Goal: Transaction & Acquisition: Purchase product/service

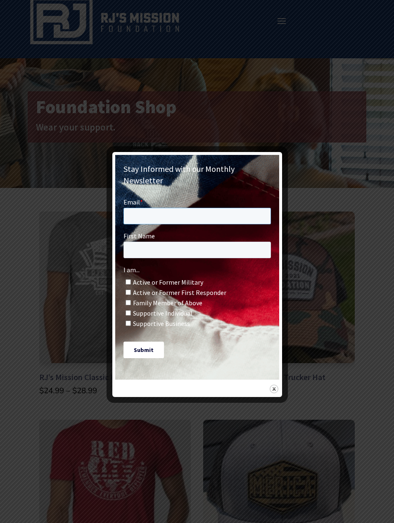
click at [139, 221] on input "Email *" at bounding box center [197, 216] width 148 height 17
click at [129, 281] on div "I am... Active or Former Military Active or Former First Responder Family Membe…" at bounding box center [197, 297] width 148 height 62
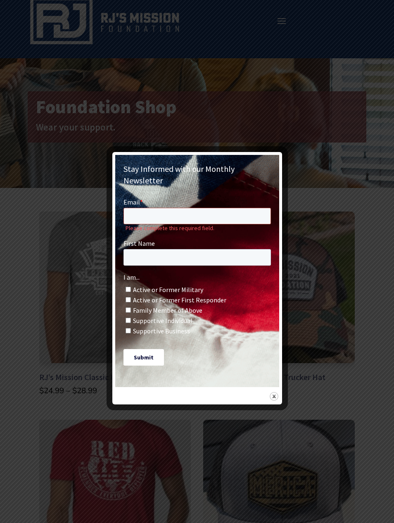
click at [134, 214] on input "Email *" at bounding box center [197, 216] width 148 height 17
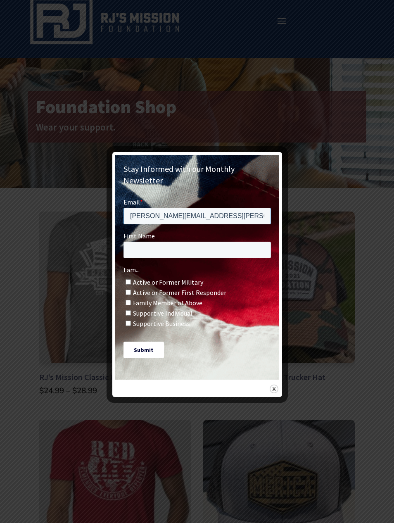
type input "Robert.Boissonneault@mail.com"
click at [162, 250] on input "First Name" at bounding box center [197, 250] width 148 height 17
type input "Mr. & Mrs. Robert Boissonneault"
click at [127, 282] on input "Active or Former Military" at bounding box center [127, 281] width 5 height 5
checkbox input "true"
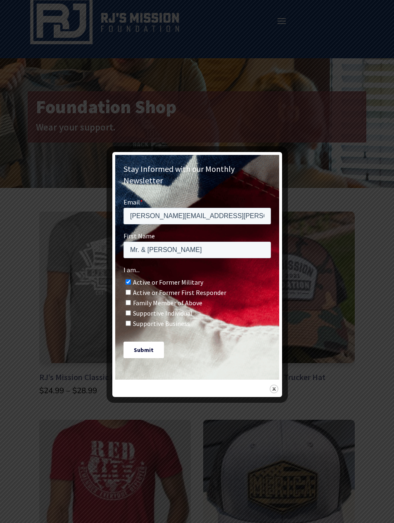
click at [147, 354] on input "Submit" at bounding box center [143, 350] width 41 height 17
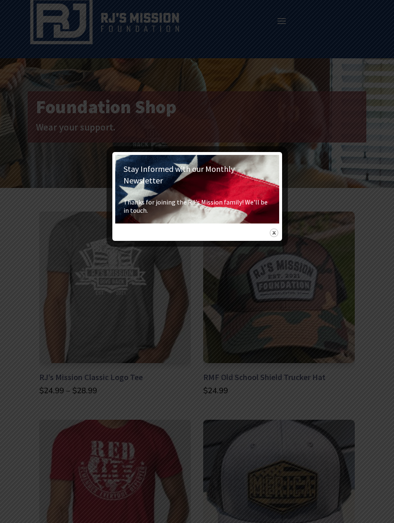
click at [268, 226] on div "Stay Informed with our Monthly Newsletter" at bounding box center [197, 196] width 170 height 89
click at [276, 229] on img at bounding box center [274, 233] width 9 height 9
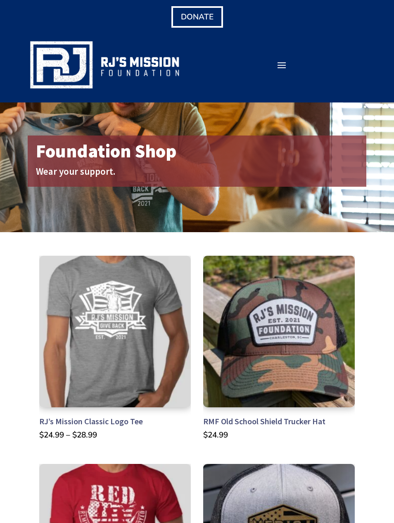
click at [281, 67] on span at bounding box center [281, 64] width 13 height 13
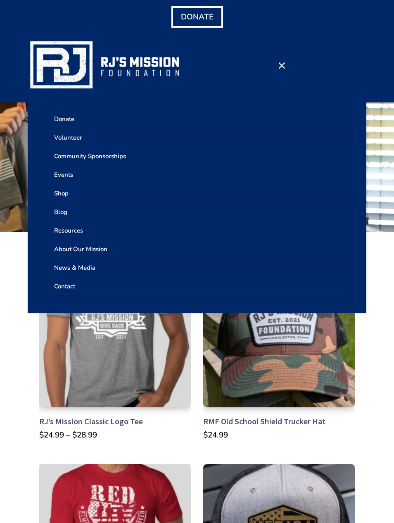
click at [64, 199] on link "Shop" at bounding box center [197, 193] width 305 height 19
